Goal: Transaction & Acquisition: Purchase product/service

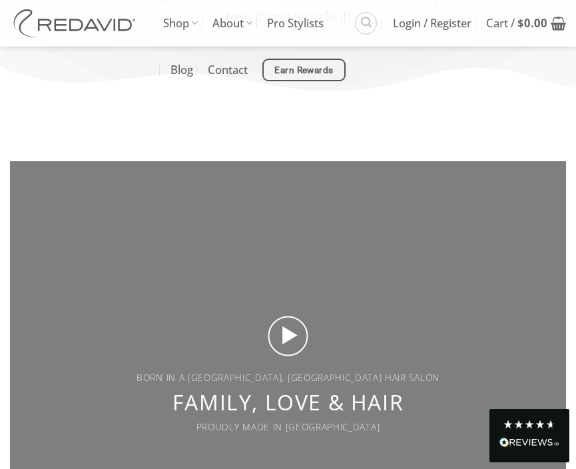
scroll to position [2593, 0]
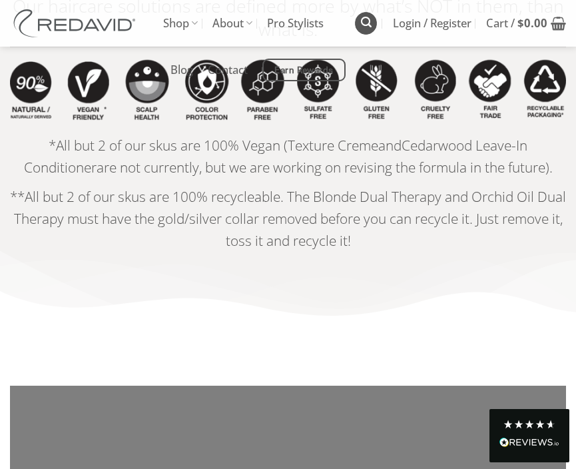
click at [364, 19] on icon "Search" at bounding box center [366, 22] width 11 height 13
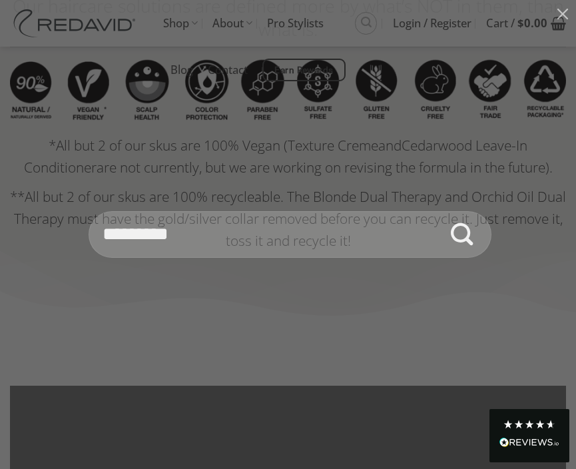
type input "*********"
click at [439, 211] on button "Submit" at bounding box center [462, 234] width 47 height 47
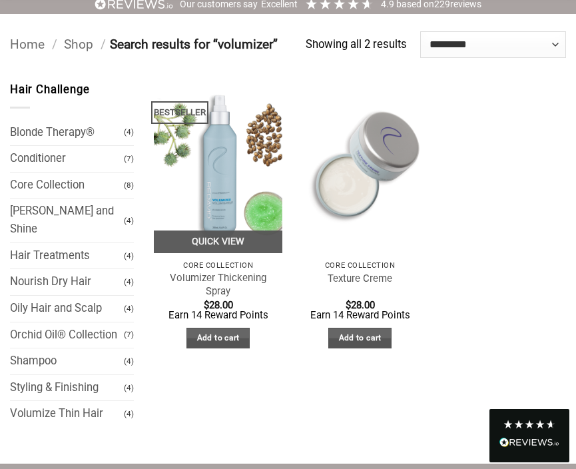
scroll to position [117, 0]
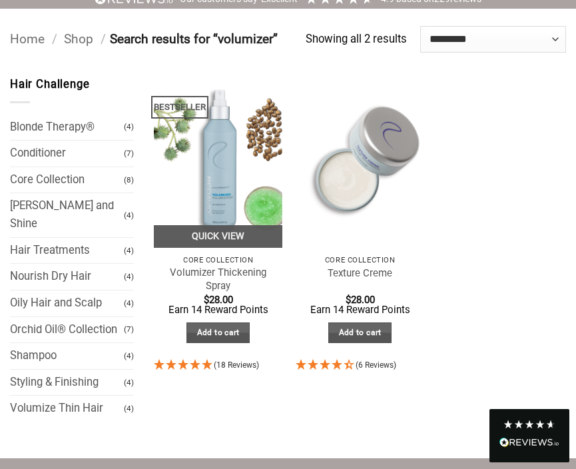
click at [220, 139] on img at bounding box center [218, 162] width 129 height 172
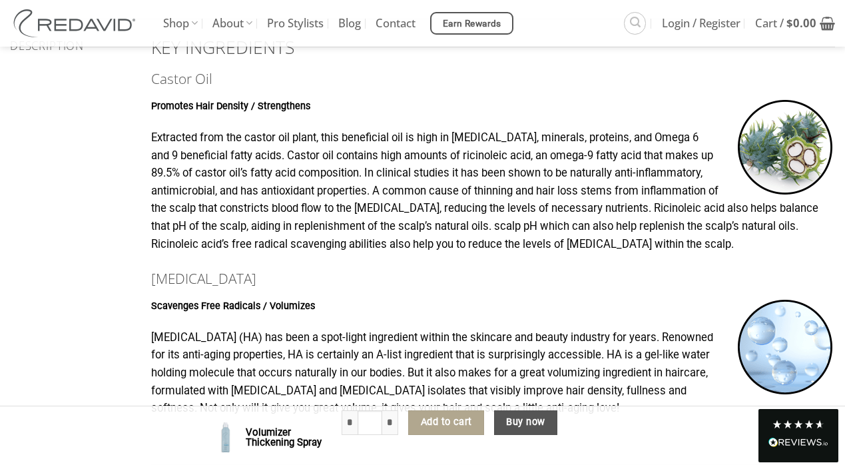
scroll to position [752, 0]
click at [563, 226] on p "Extracted from the castor oil plant, this beneficial oil is high in [MEDICAL_DA…" at bounding box center [493, 191] width 684 height 124
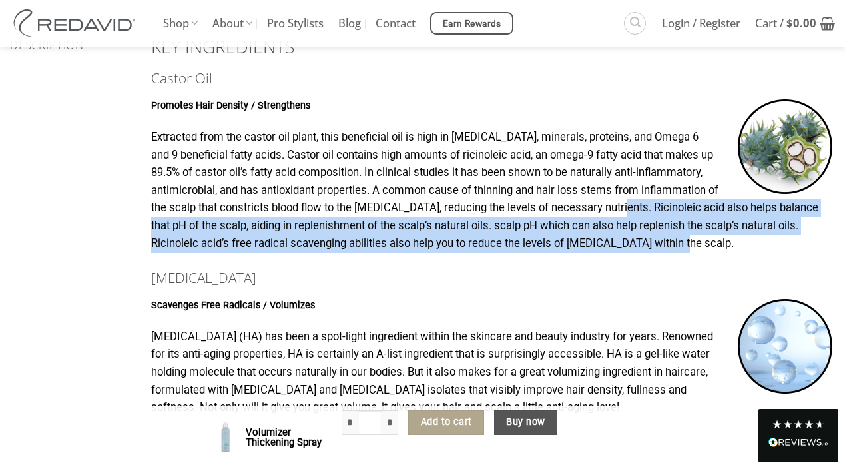
drag, startPoint x: 645, startPoint y: 206, endPoint x: 748, endPoint y: 238, distance: 108.9
click at [575, 238] on p "Extracted from the castor oil plant, this beneficial oil is high in [MEDICAL_DA…" at bounding box center [493, 191] width 684 height 124
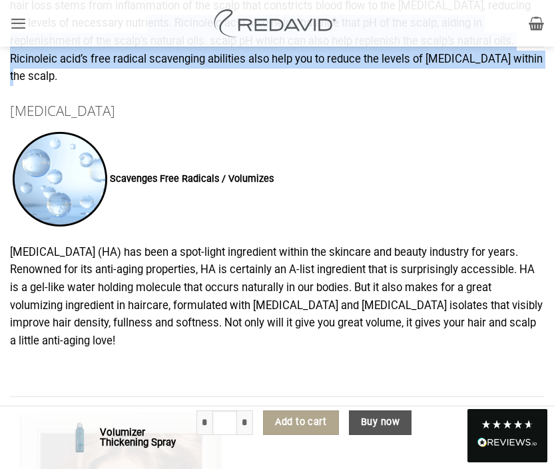
scroll to position [1768, 0]
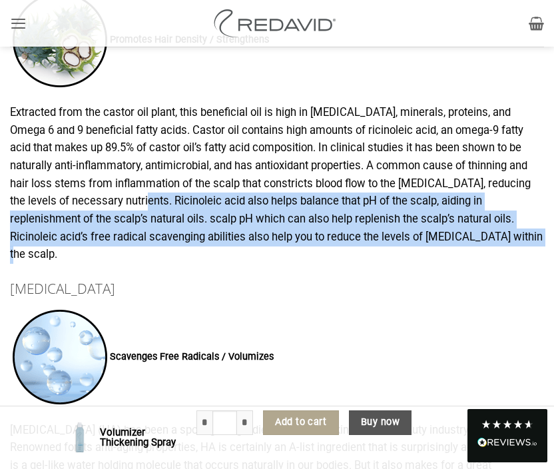
click at [364, 209] on p "Extracted from the castor oil plant, this beneficial oil is high in [MEDICAL_DA…" at bounding box center [277, 184] width 534 height 160
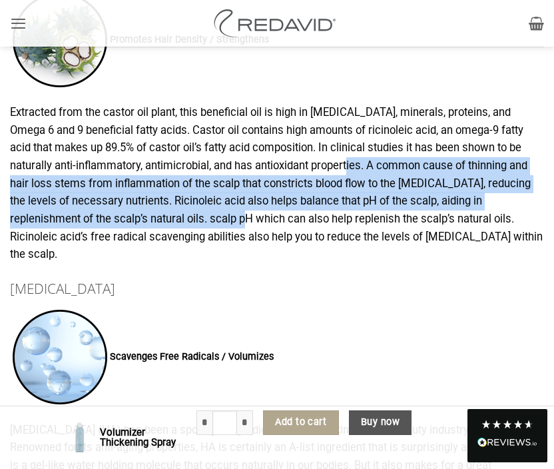
drag, startPoint x: 330, startPoint y: 175, endPoint x: 178, endPoint y: 214, distance: 156.0
click at [179, 214] on p "Extracted from the castor oil plant, this beneficial oil is high in [MEDICAL_DA…" at bounding box center [277, 184] width 534 height 160
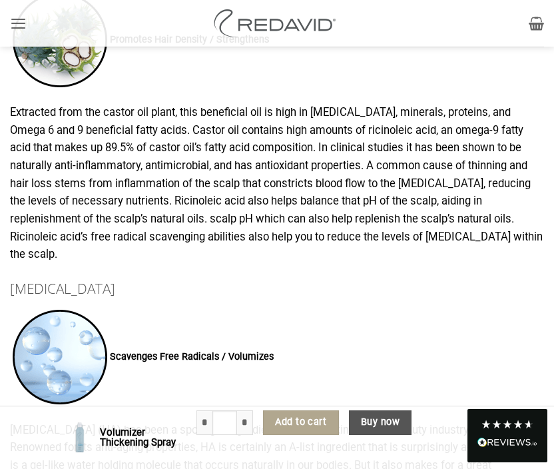
click at [387, 200] on p "Extracted from the castor oil plant, this beneficial oil is high in [MEDICAL_DA…" at bounding box center [277, 184] width 534 height 160
